Goal: Information Seeking & Learning: Learn about a topic

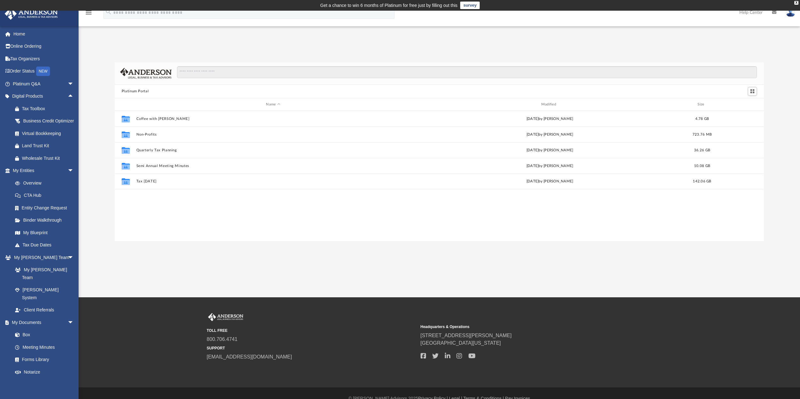
scroll to position [138, 644]
click at [46, 85] on link "Platinum Q&A arrow_drop_down" at bounding box center [43, 84] width 79 height 13
click at [68, 81] on span "arrow_drop_down" at bounding box center [74, 84] width 13 height 13
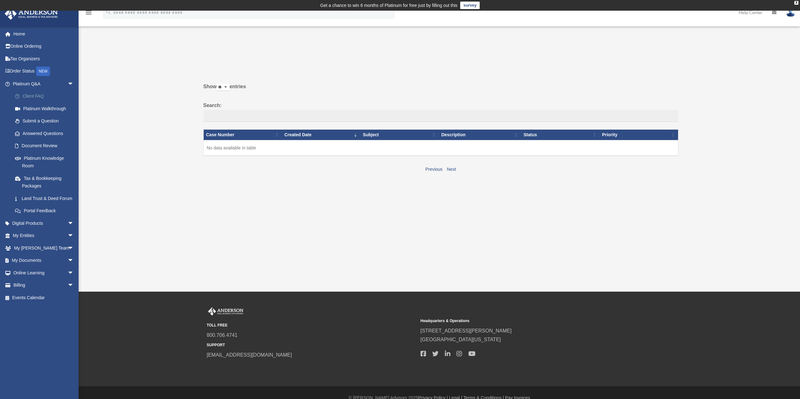
click at [39, 93] on link "Client FAQ" at bounding box center [46, 96] width 74 height 13
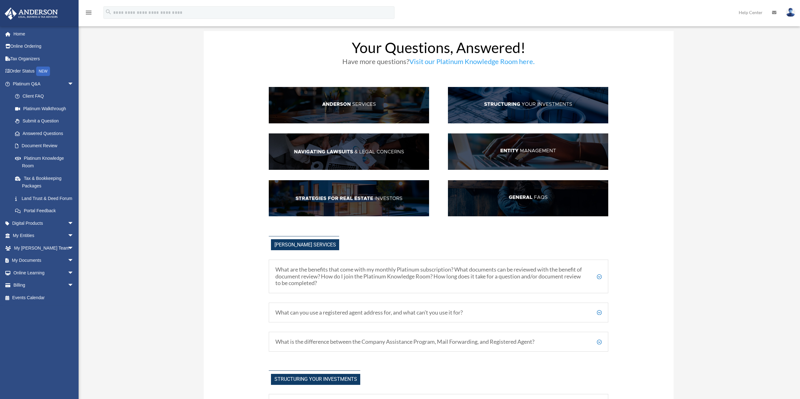
scroll to position [31, 0]
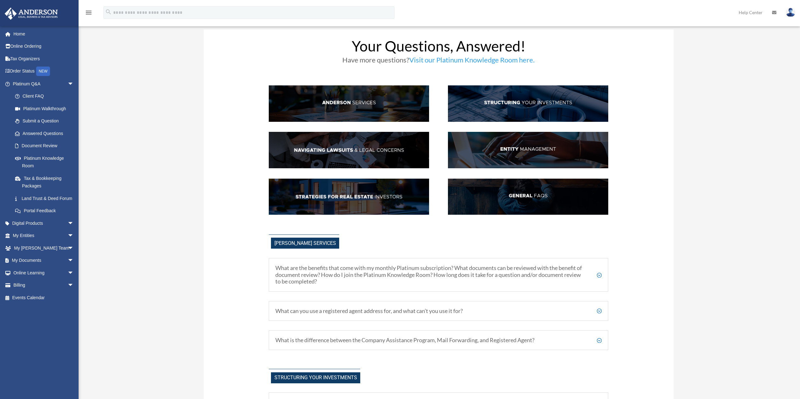
click at [367, 202] on img at bounding box center [349, 197] width 160 height 36
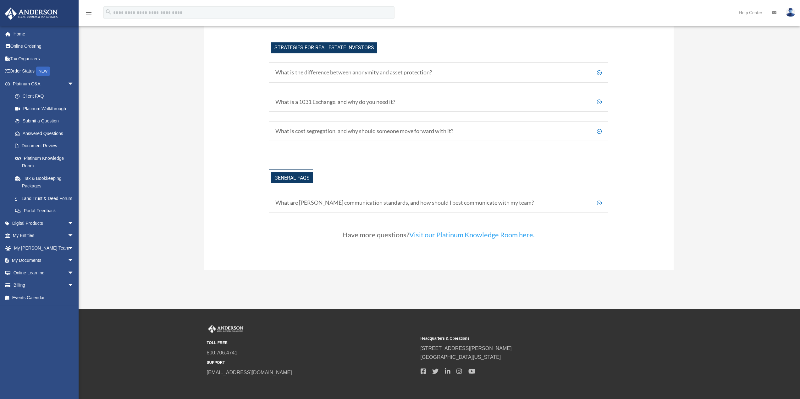
scroll to position [1281, 0]
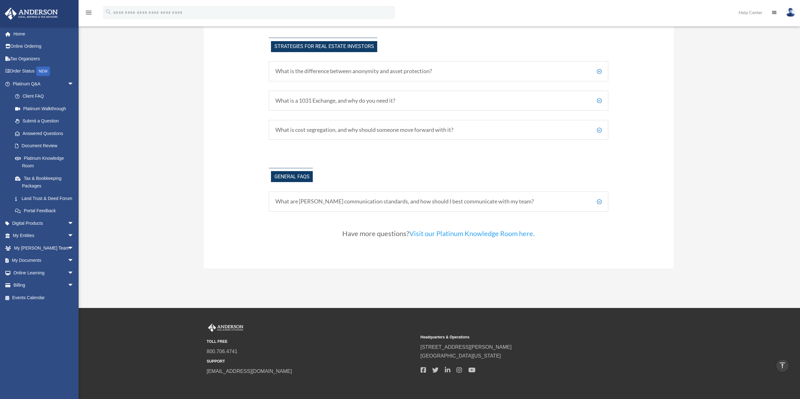
click at [396, 132] on h5 "What is cost segregation, and why should someone move forward with it?" at bounding box center [438, 130] width 326 height 7
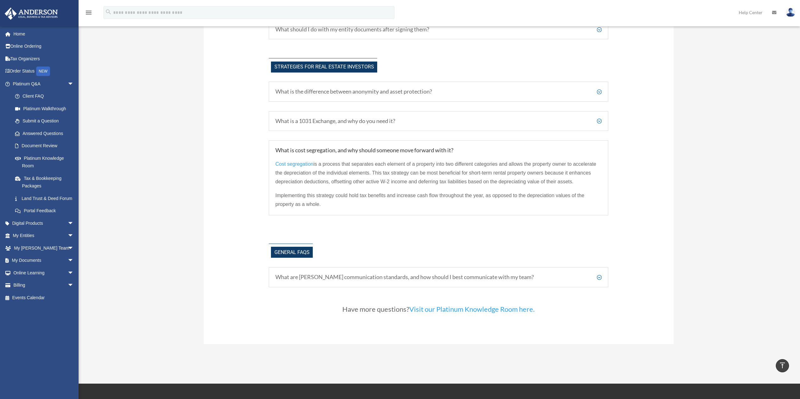
scroll to position [1250, 0]
